Goal: Book appointment/travel/reservation

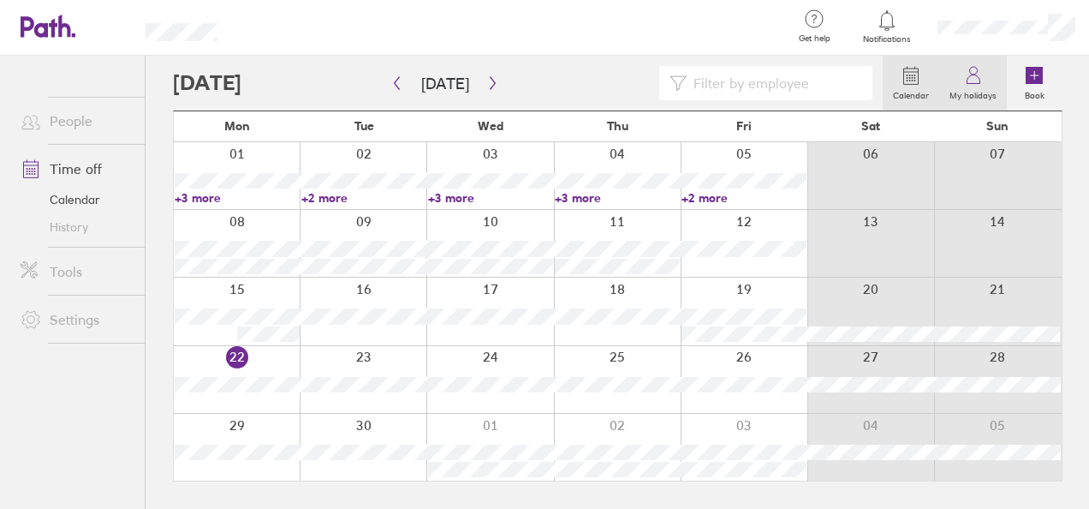
click at [980, 99] on label "My holidays" at bounding box center [973, 93] width 68 height 15
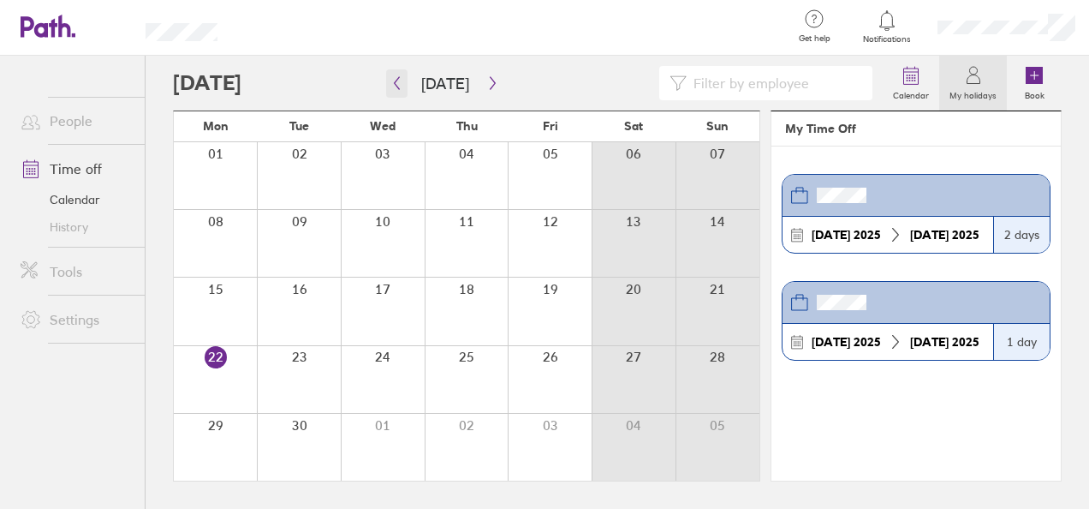
click at [390, 91] on button "button" at bounding box center [396, 83] width 21 height 28
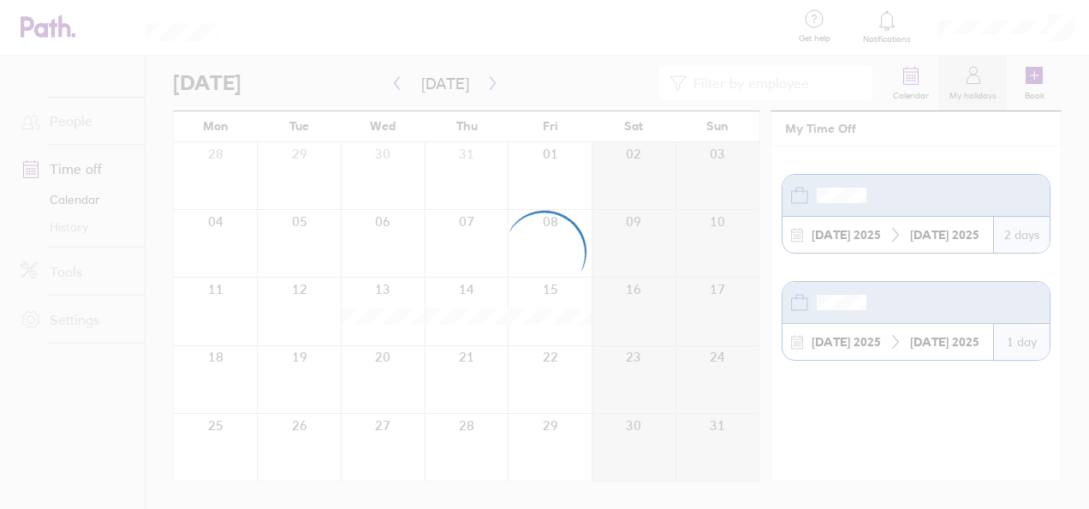
click at [478, 86] on div at bounding box center [544, 254] width 1089 height 509
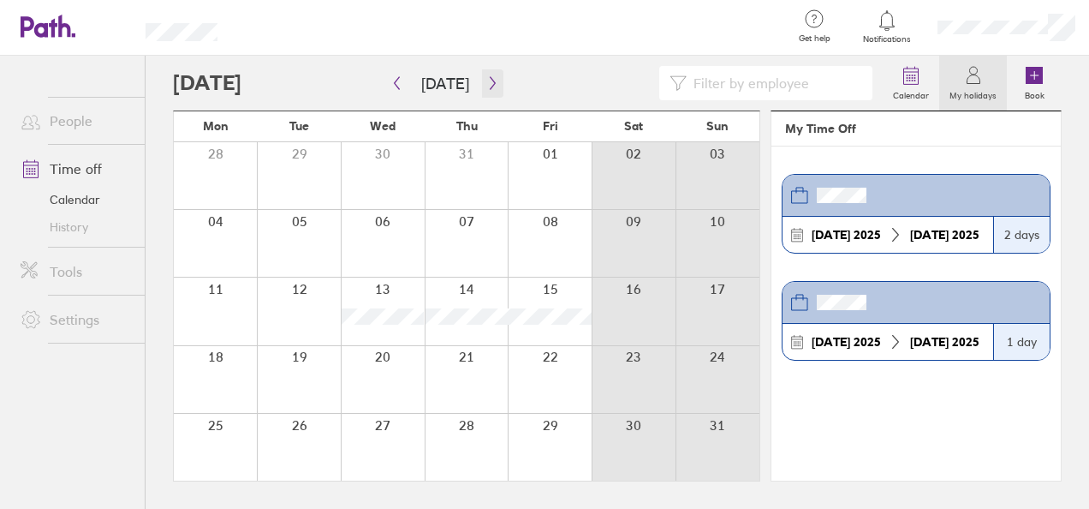
click at [486, 86] on icon "button" at bounding box center [492, 83] width 13 height 14
click at [82, 173] on link "Time off" at bounding box center [76, 169] width 138 height 34
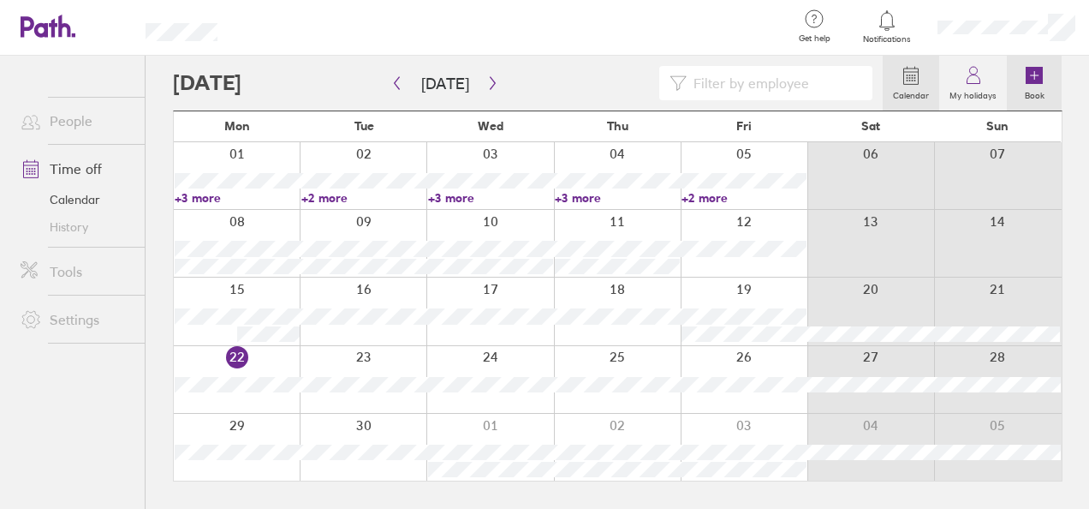
click at [1033, 78] on icon at bounding box center [1034, 75] width 17 height 17
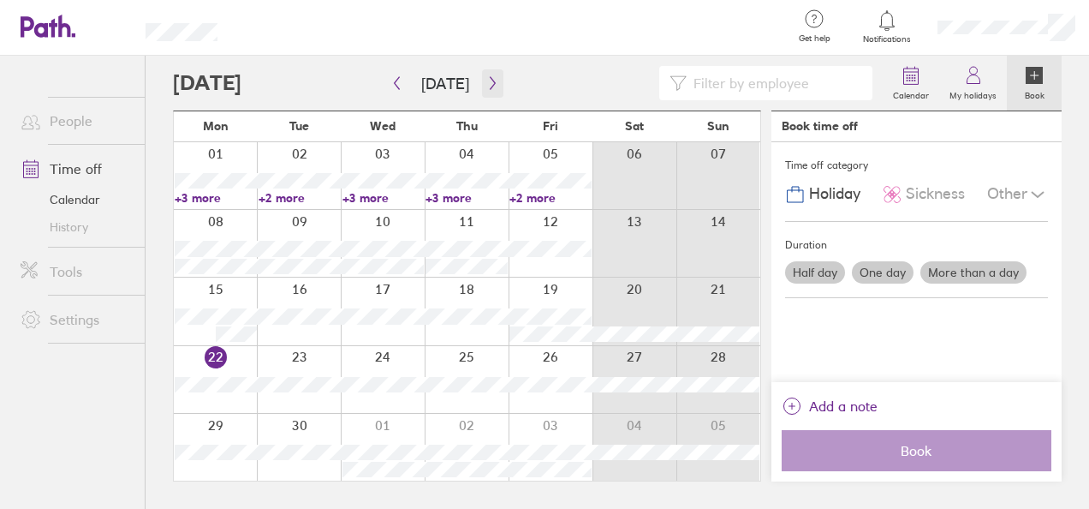
click at [486, 89] on icon "button" at bounding box center [492, 83] width 13 height 14
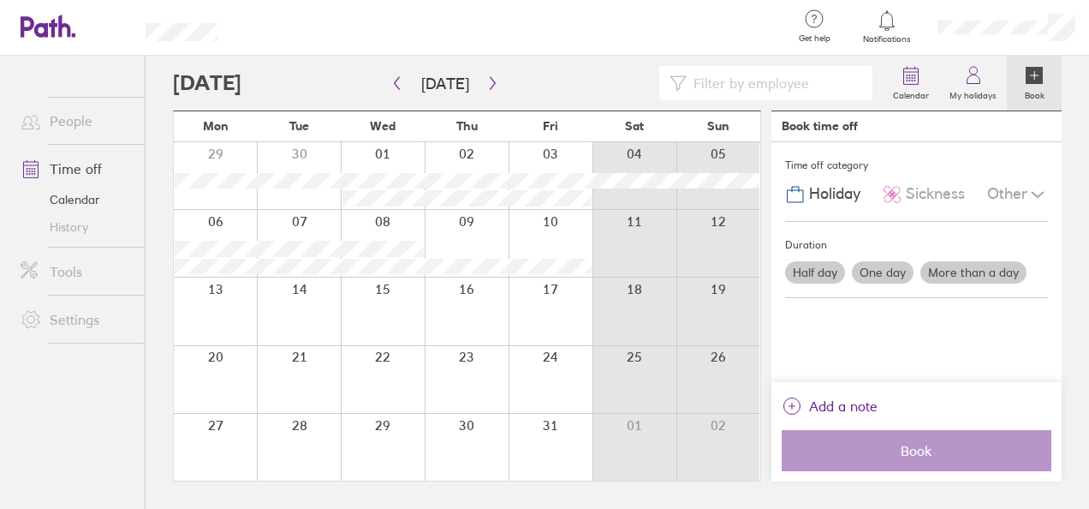
click at [983, 266] on label "More than a day" at bounding box center [974, 272] width 106 height 22
click at [0, 0] on input "More than a day" at bounding box center [0, 0] width 0 height 0
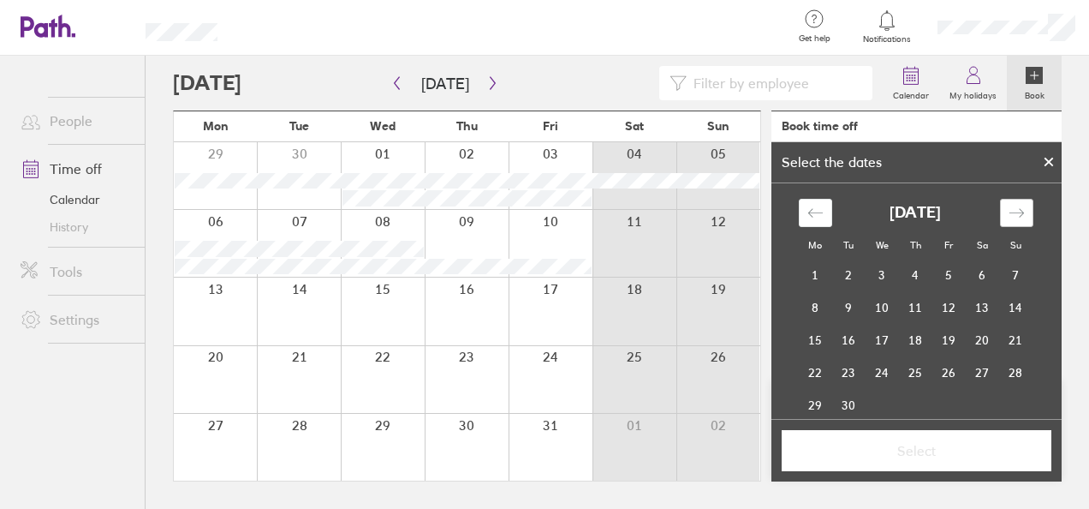
click at [1014, 215] on icon "Move forward to switch to the next month." at bounding box center [1017, 212] width 15 height 9
click at [946, 346] on td "17" at bounding box center [949, 340] width 33 height 33
click at [944, 372] on td "24" at bounding box center [949, 372] width 33 height 33
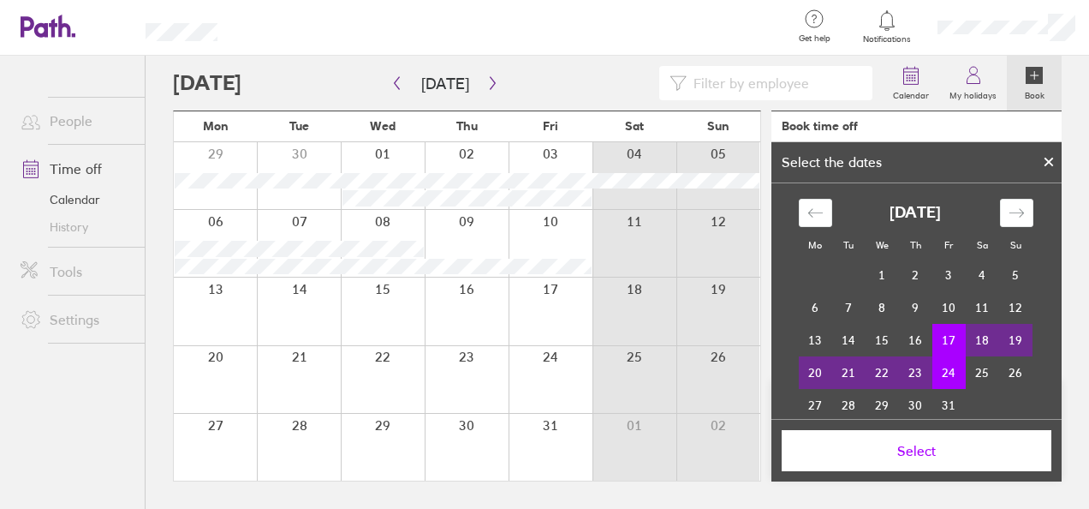
click at [933, 449] on span "Select" at bounding box center [917, 450] width 246 height 15
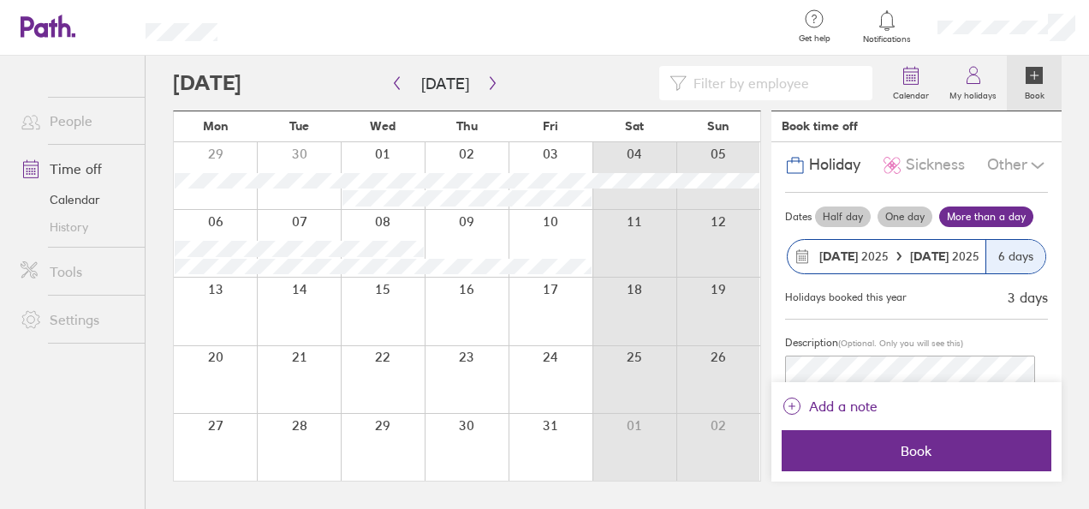
scroll to position [64, 0]
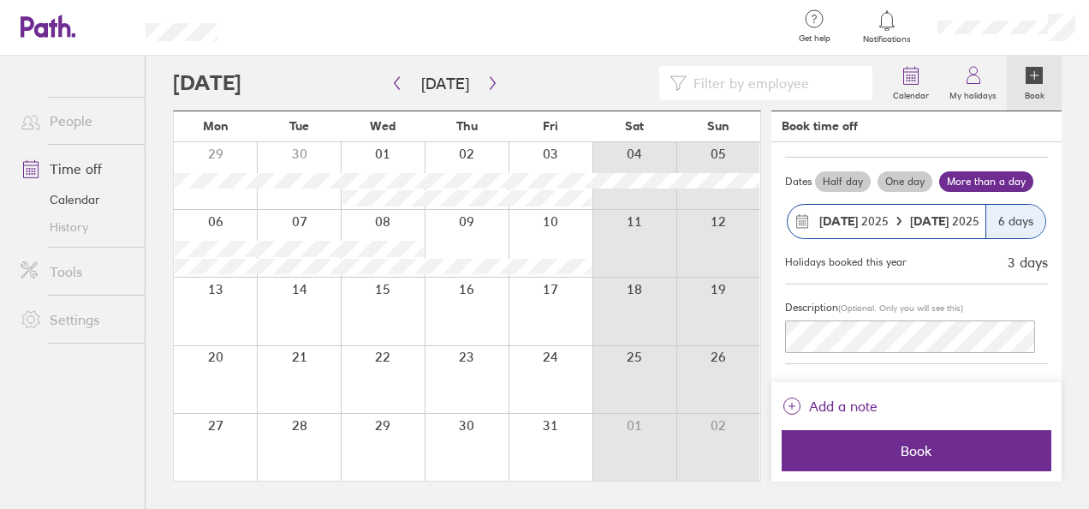
click at [723, 44] on div at bounding box center [511, 28] width 533 height 56
